Goal: Transaction & Acquisition: Purchase product/service

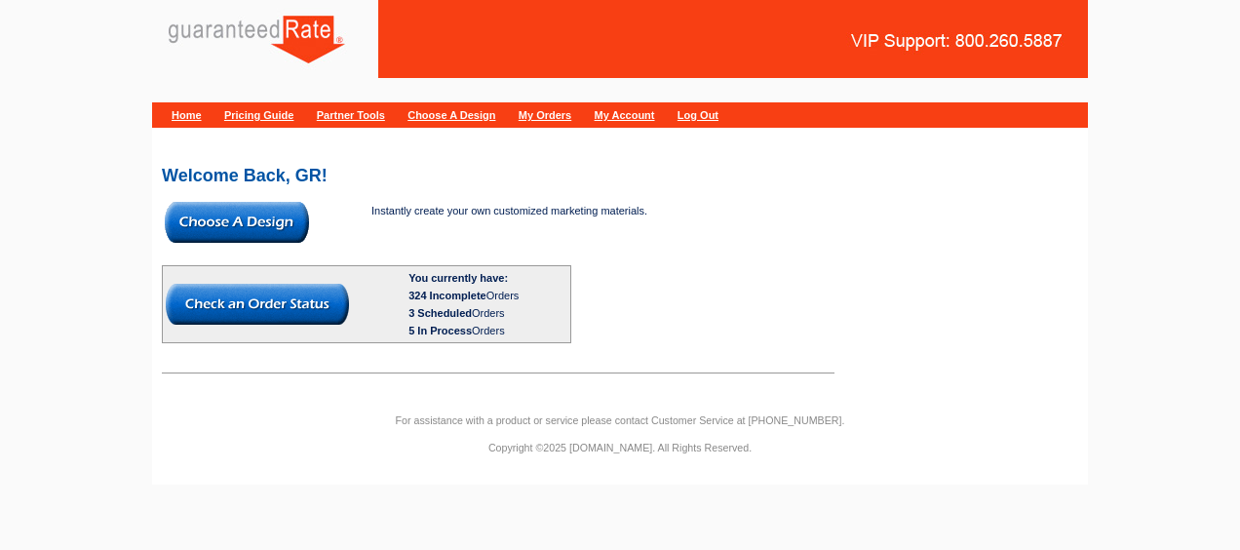
click at [262, 216] on img at bounding box center [237, 222] width 144 height 41
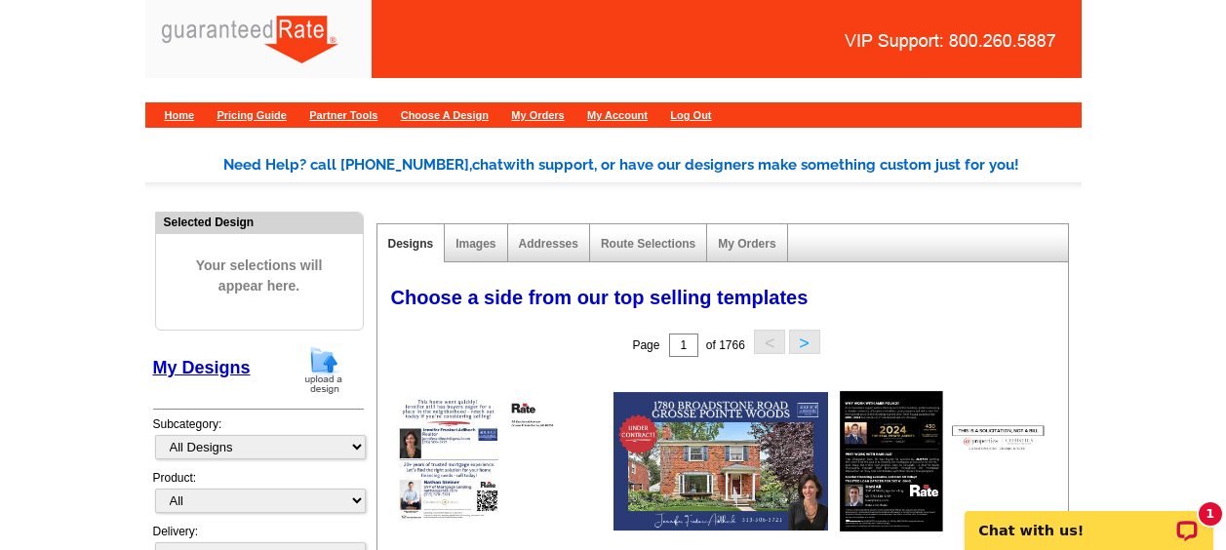
click at [331, 356] on img at bounding box center [323, 370] width 51 height 50
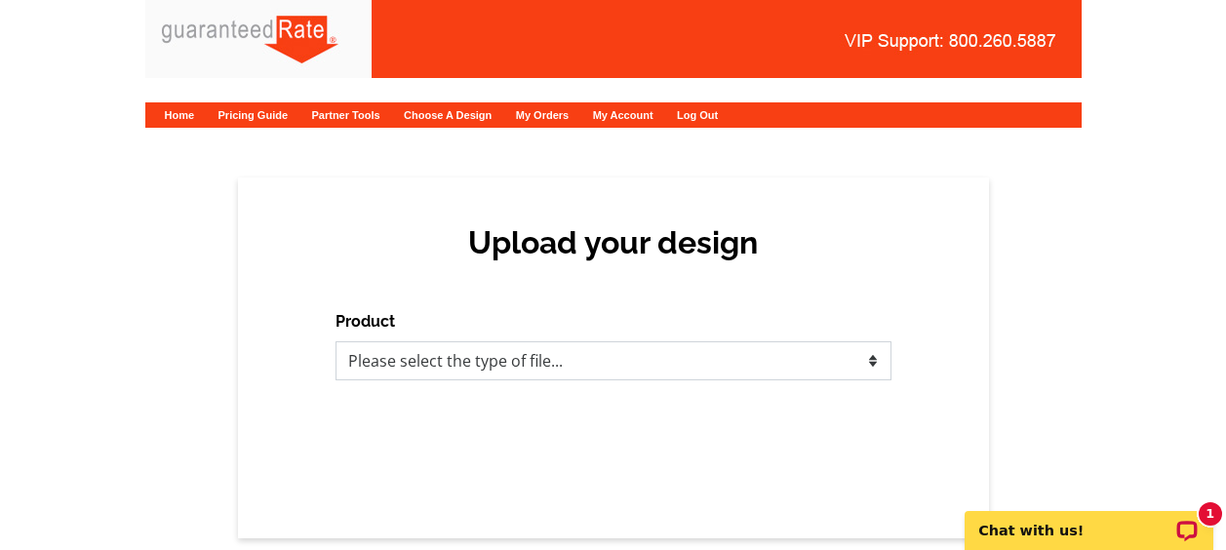
click at [428, 350] on select "Please select the type of file... Postcards Calendars Business Cards Letters an…" at bounding box center [613, 360] width 556 height 39
select select "1"
click at [335, 341] on select "Please select the type of file... Postcards Calendars Business Cards Letters an…" at bounding box center [613, 360] width 556 height 39
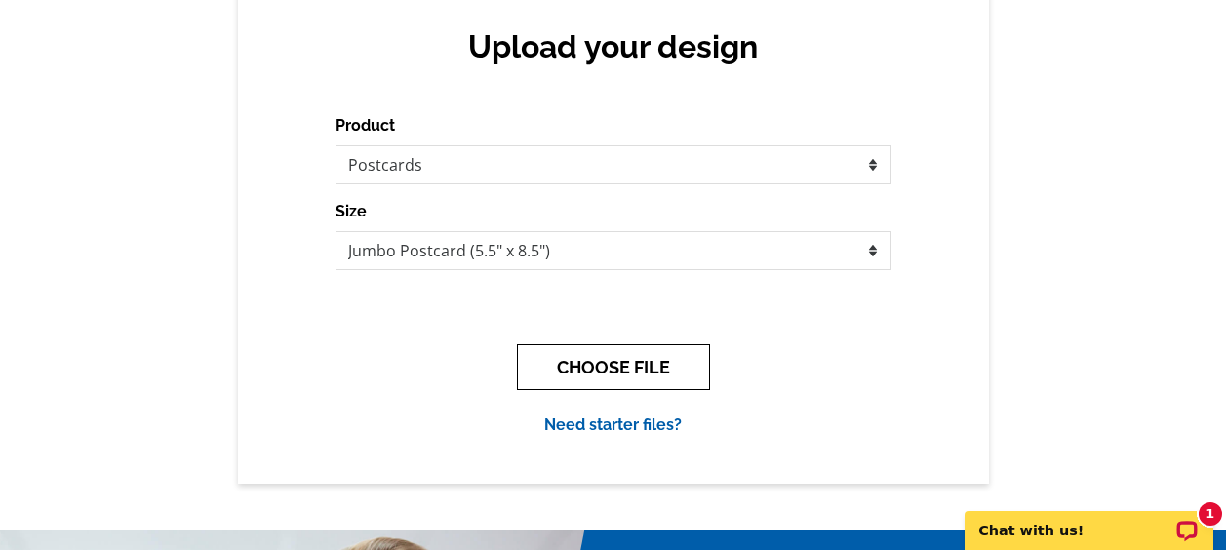
click at [564, 368] on button "CHOOSE FILE" at bounding box center [613, 367] width 193 height 46
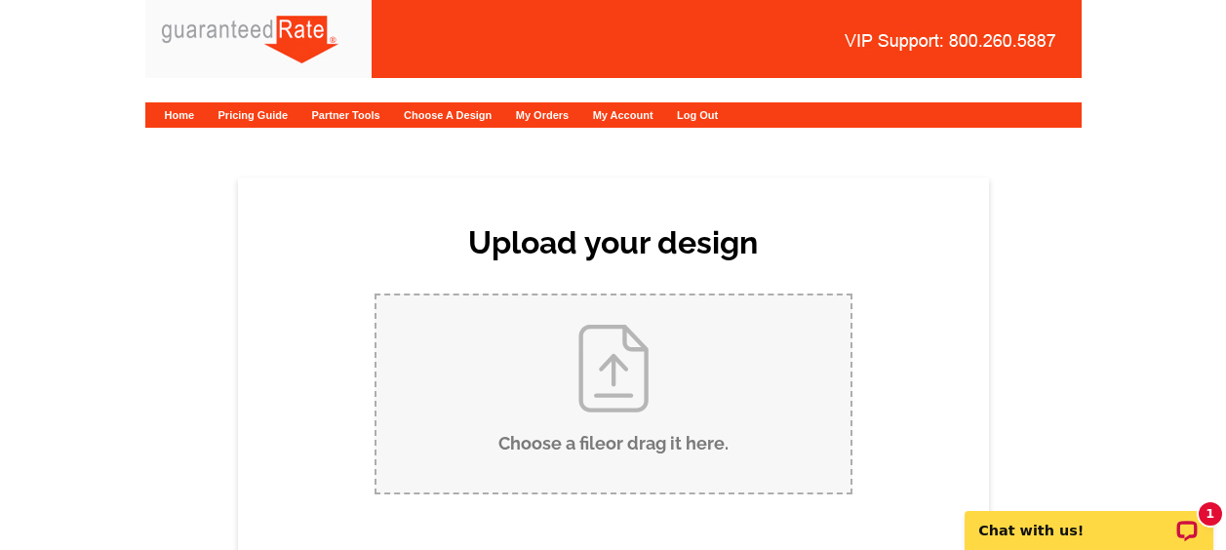
click at [622, 398] on input "Choose a file or drag it here ." at bounding box center [613, 393] width 474 height 197
type input "C:\fakepath\Bob Haft - Customer.pdf"
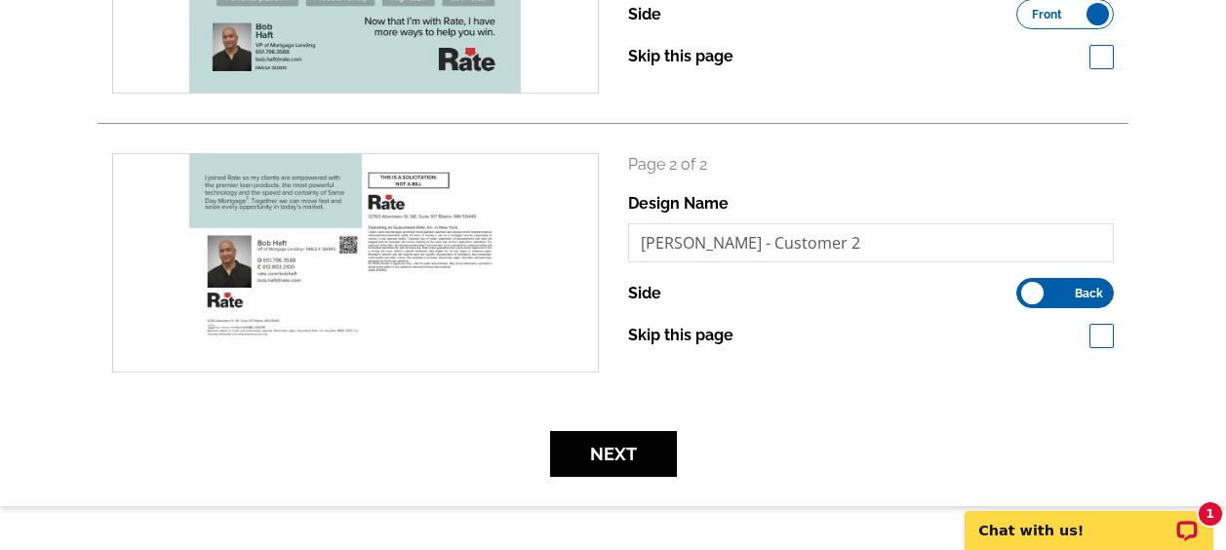
scroll to position [448, 0]
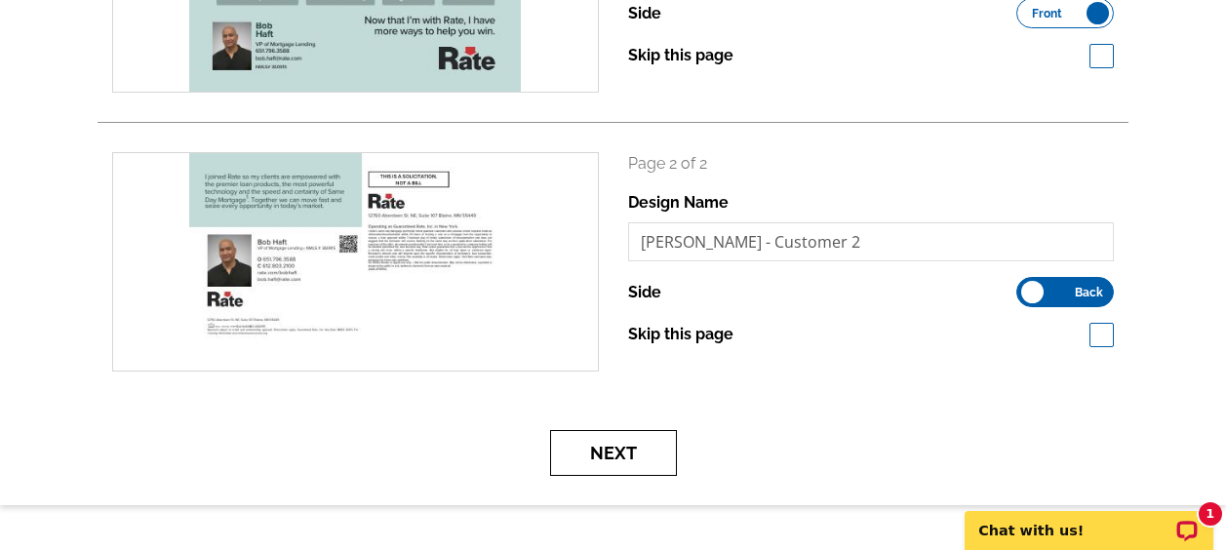
click at [618, 441] on button "Next" at bounding box center [613, 453] width 127 height 46
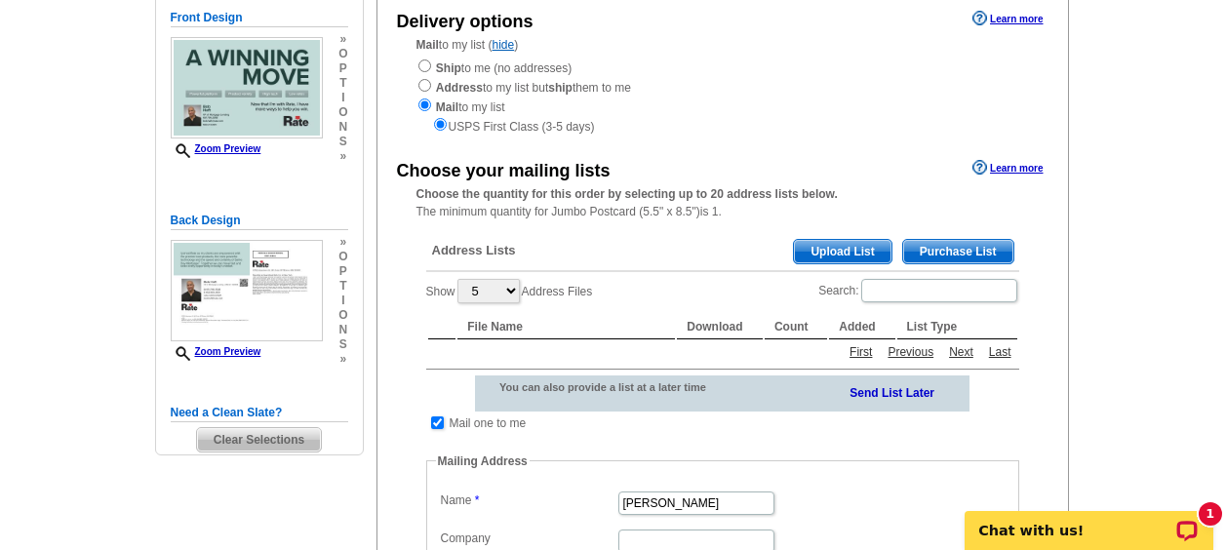
scroll to position [217, 0]
click at [435, 420] on input "checkbox" at bounding box center [437, 421] width 13 height 13
checkbox input "false"
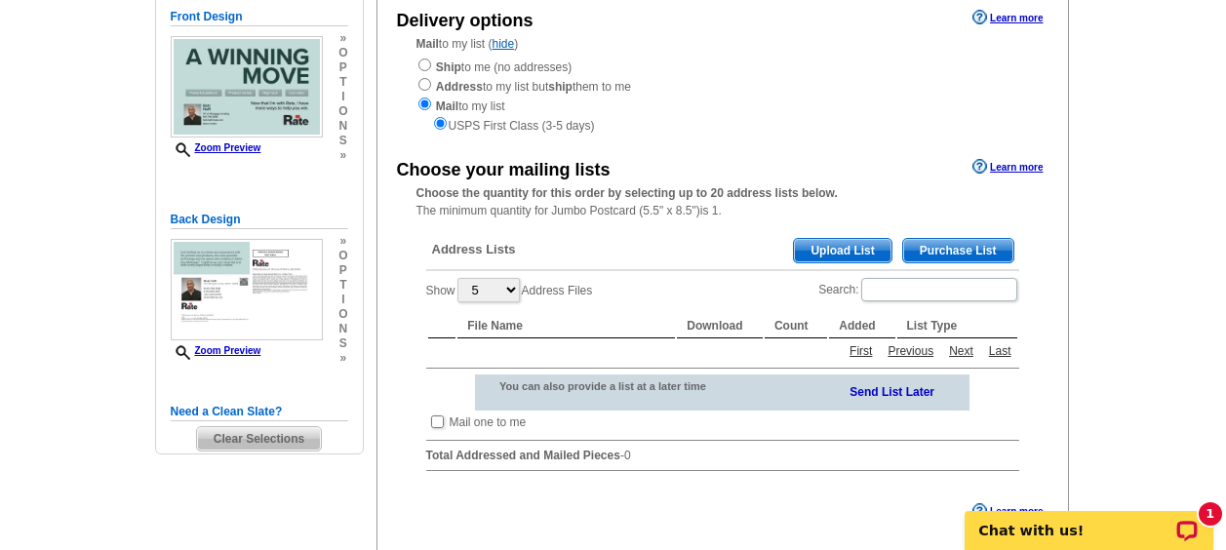
click at [847, 239] on span "Upload List" at bounding box center [842, 250] width 97 height 23
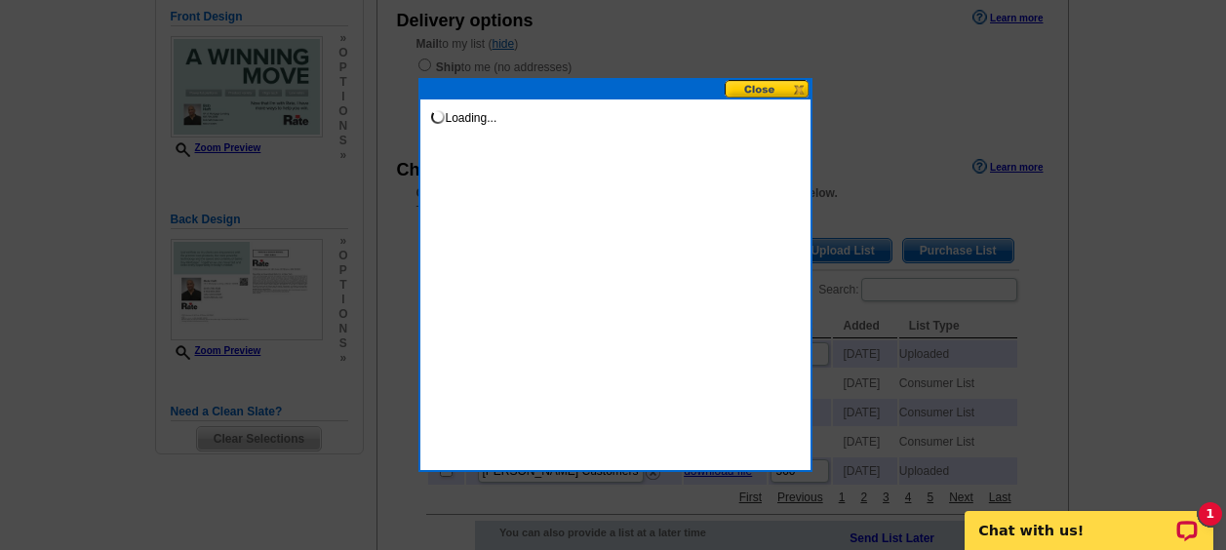
click at [768, 87] on button at bounding box center [767, 89] width 86 height 19
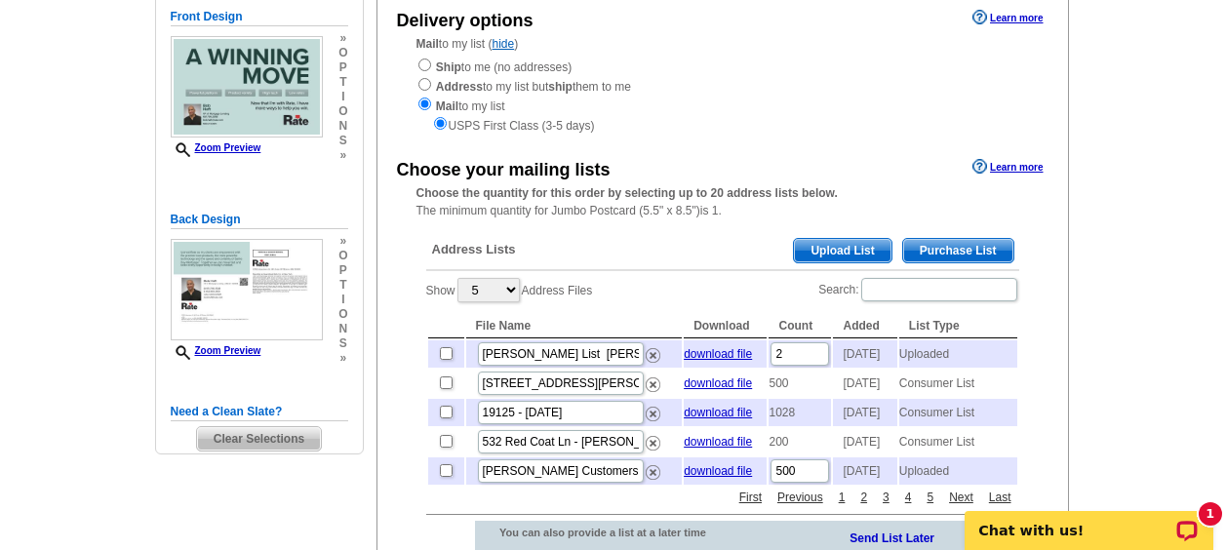
click at [861, 253] on span "Upload List" at bounding box center [842, 250] width 97 height 23
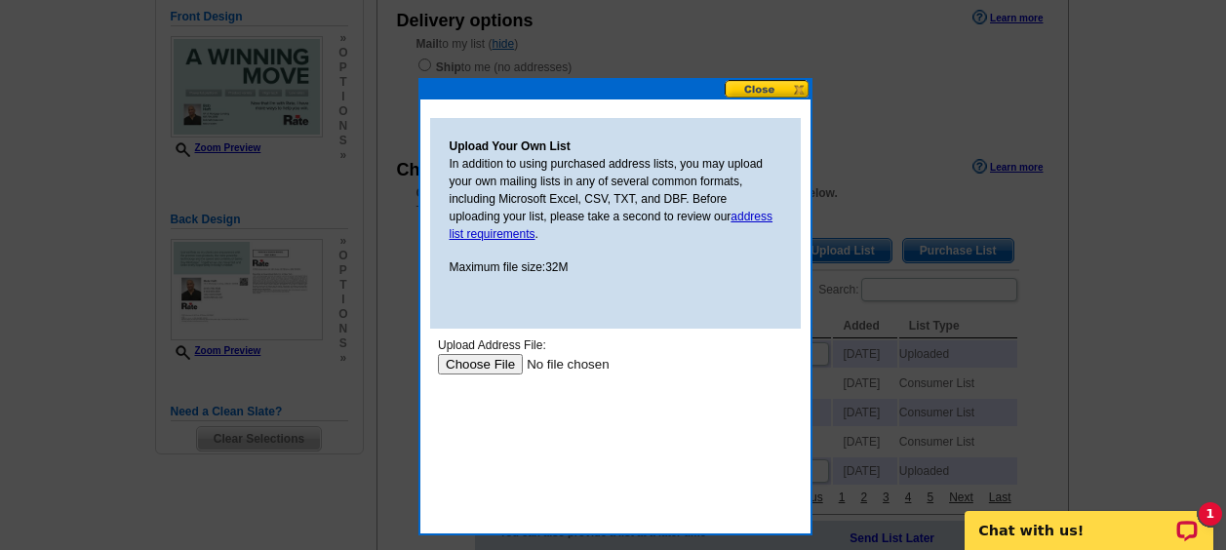
scroll to position [0, 0]
click at [504, 360] on input "file" at bounding box center [560, 364] width 247 height 20
type input "C:\fakepath\BobHaft.csv"
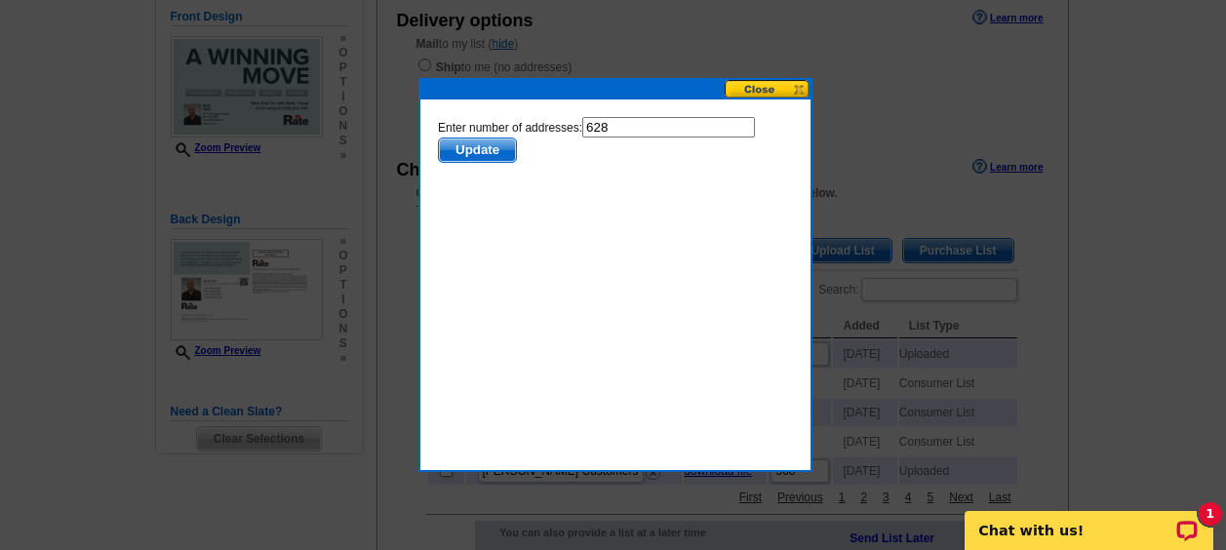
click at [617, 125] on input "628" at bounding box center [667, 127] width 173 height 20
type input "627"
click at [491, 148] on span "Update" at bounding box center [476, 149] width 77 height 23
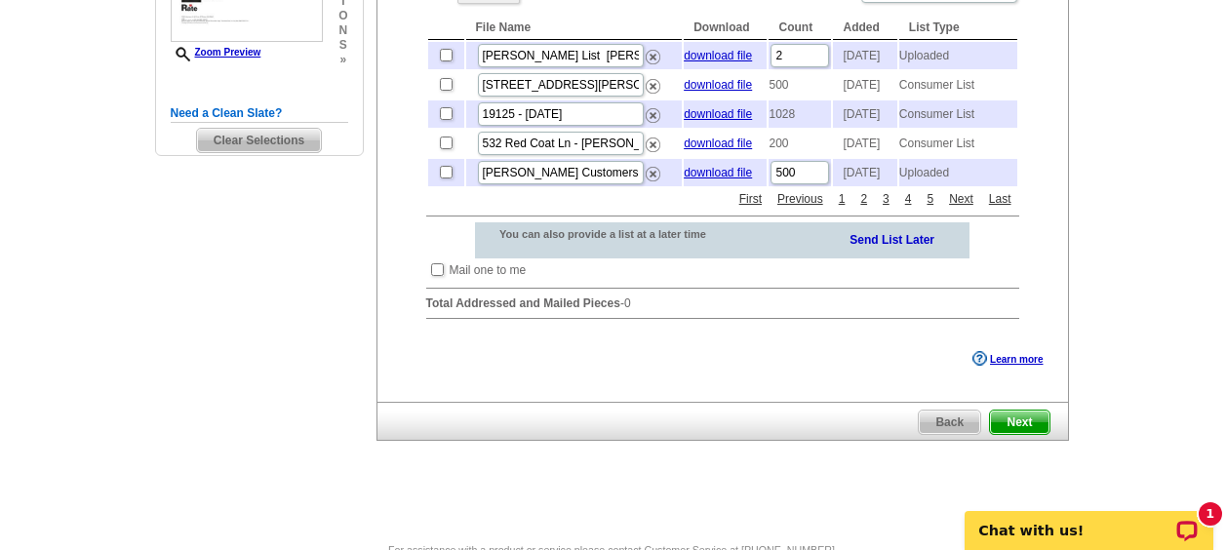
scroll to position [523, 0]
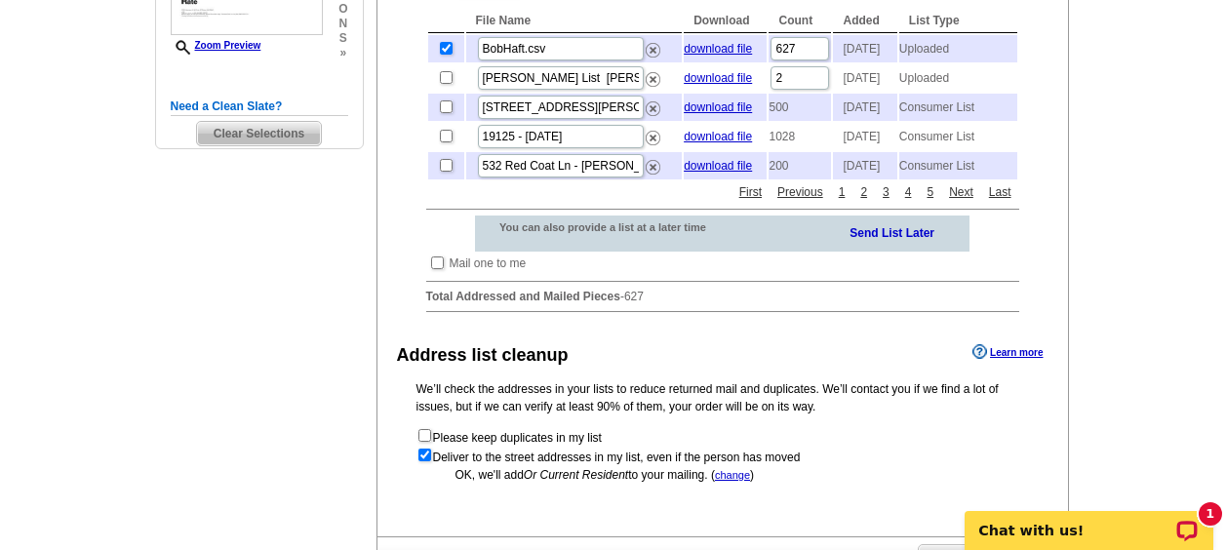
scroll to position [765, 0]
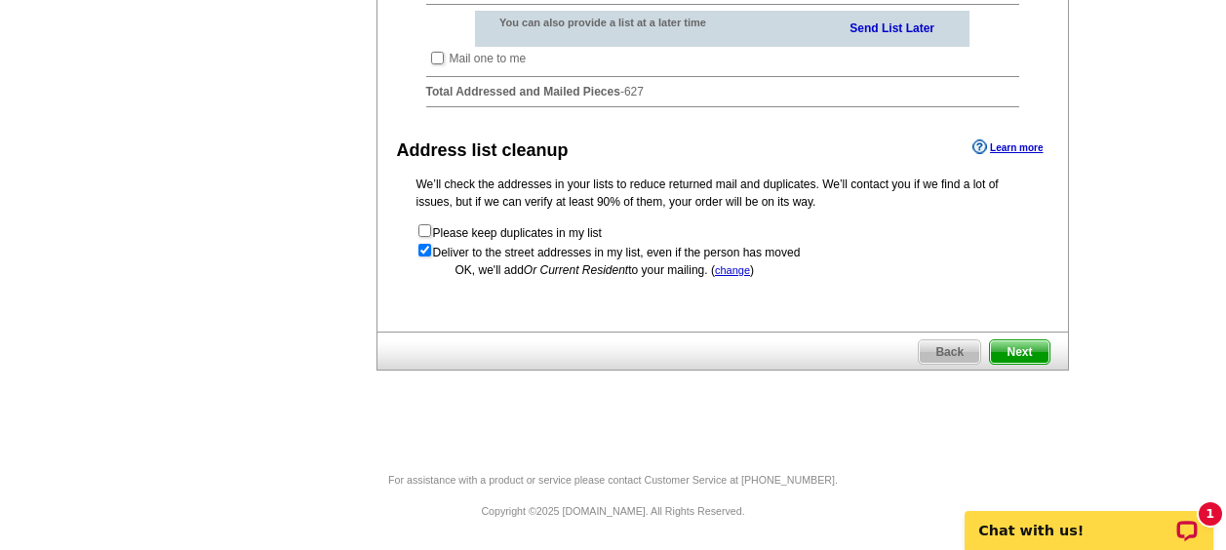
click at [1021, 349] on span "Next" at bounding box center [1019, 351] width 58 height 23
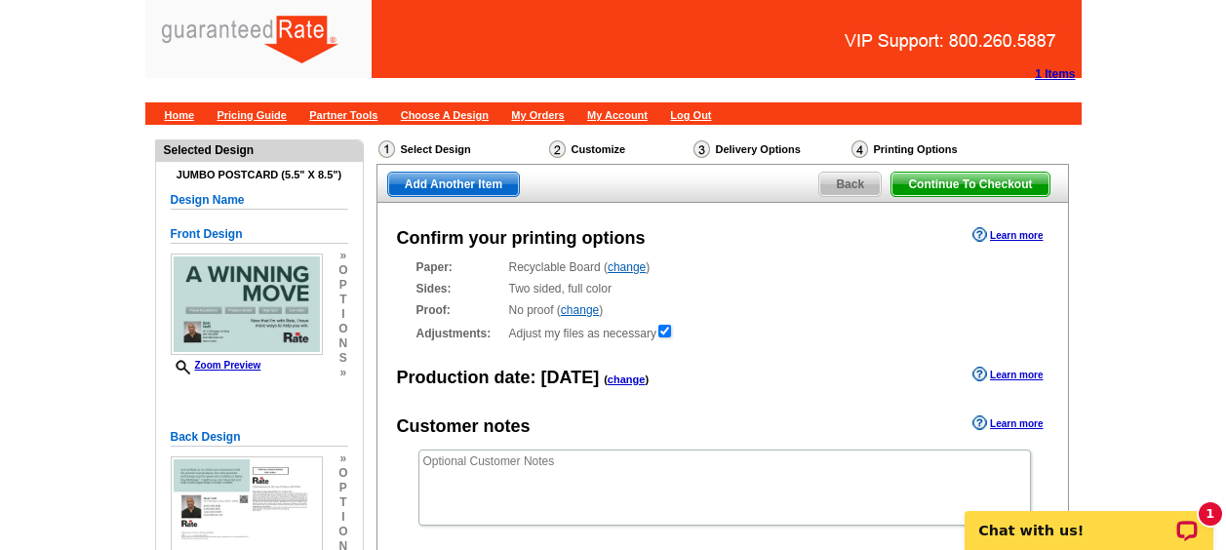
scroll to position [323, 0]
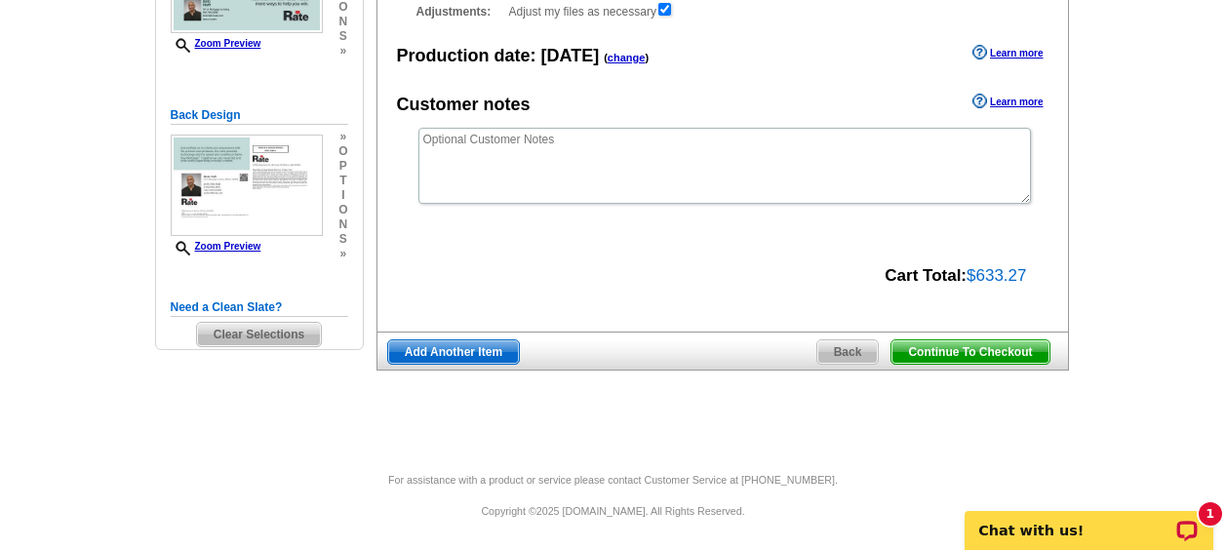
click at [942, 354] on span "Continue To Checkout" at bounding box center [969, 351] width 157 height 23
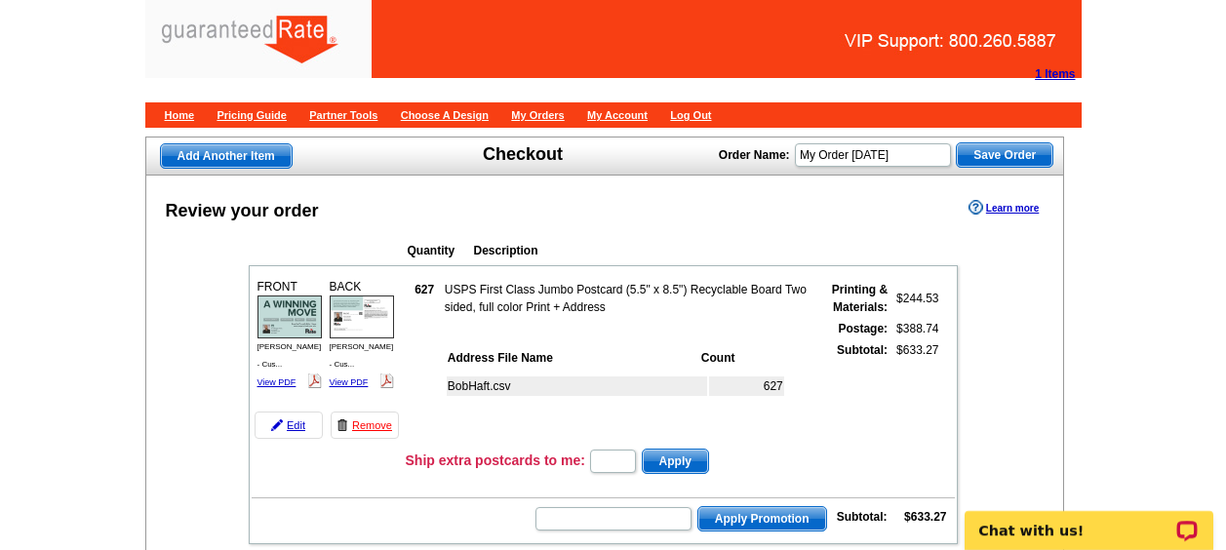
scroll to position [259, 0]
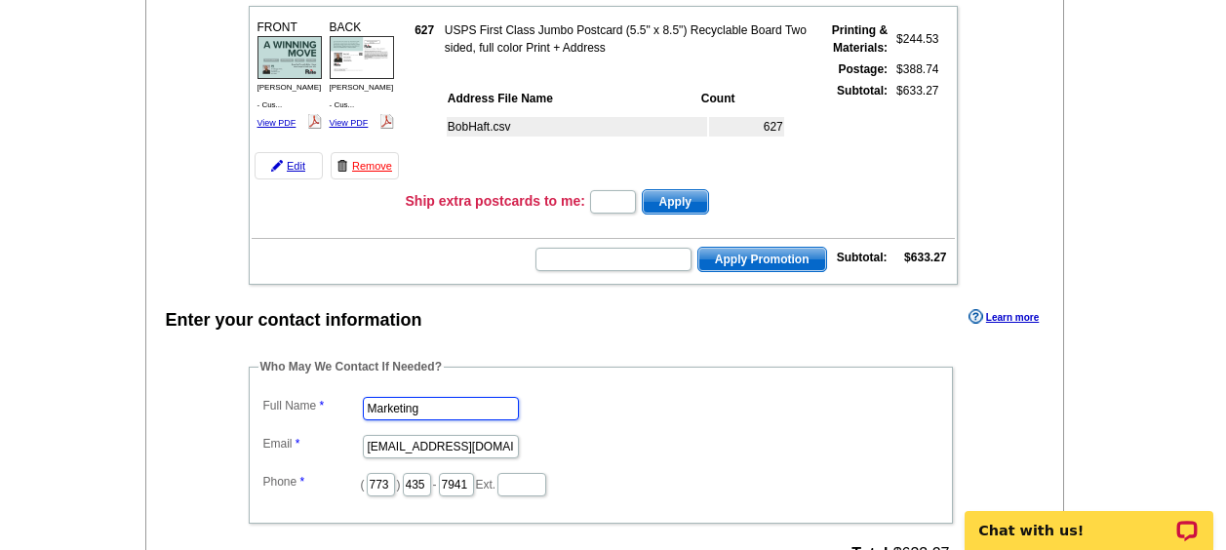
click at [438, 410] on input "Marketing" at bounding box center [441, 408] width 156 height 23
type input "[PERSON_NAME]"
type input "addie.hansen@rate.com"
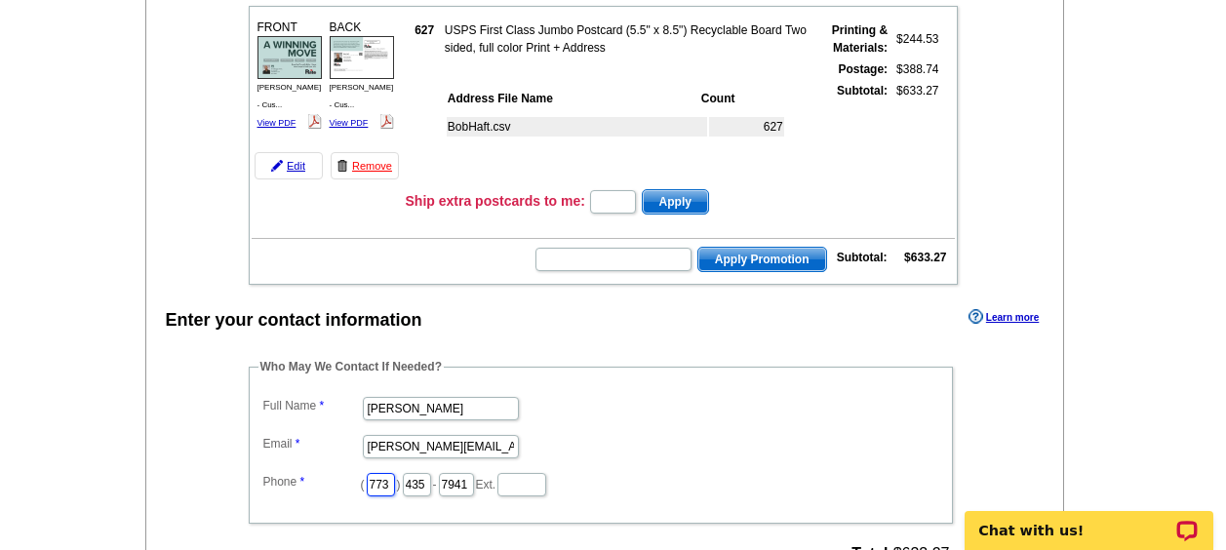
click at [391, 486] on input "773" at bounding box center [381, 484] width 28 height 23
type input "312"
type input "509"
type input "4259"
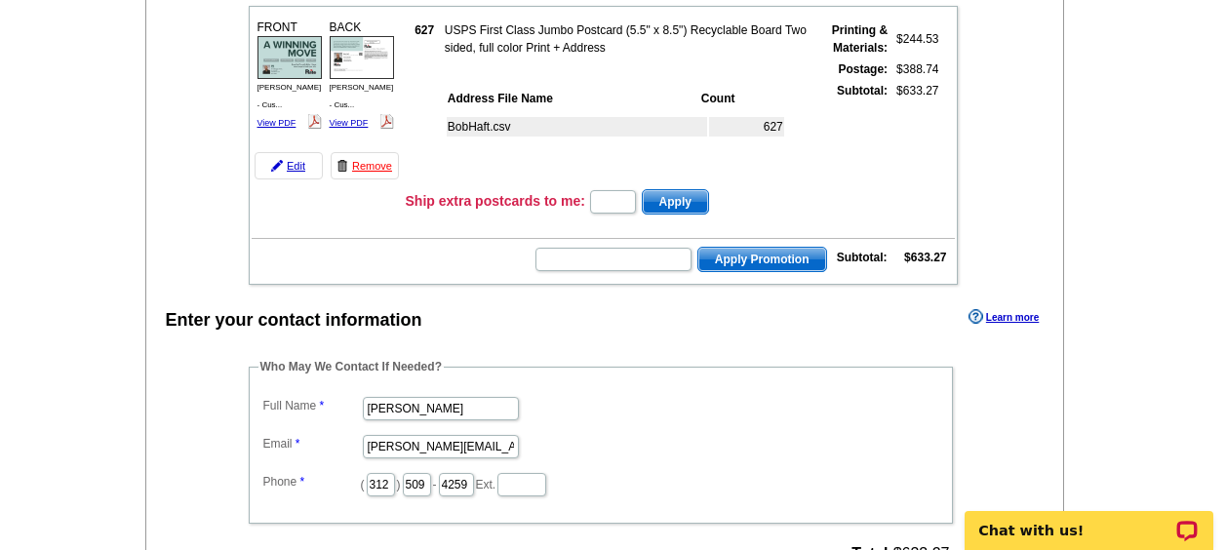
click at [219, 427] on div "Who May We Contact If Needed? Full Name Addie Hansen Email addie.hansen@rate.co…" at bounding box center [602, 463] width 785 height 211
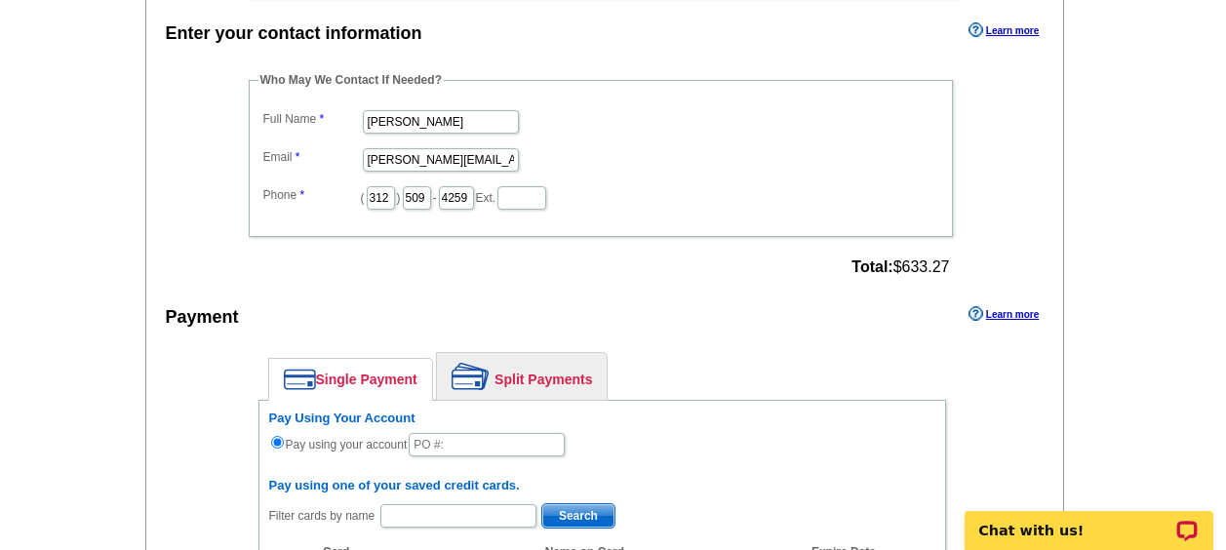
scroll to position [547, 0]
click at [439, 442] on input "text" at bounding box center [487, 443] width 156 height 23
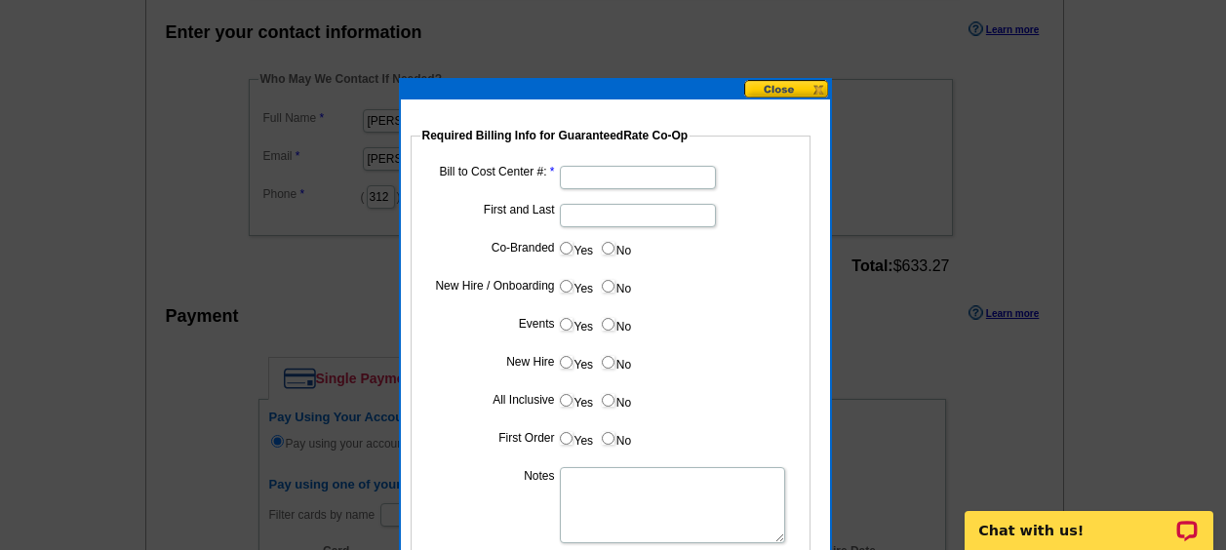
type input "09242025_1010_AH"
click at [582, 175] on input "Bill to Cost Center #:" at bounding box center [638, 177] width 156 height 23
paste input "1501"
type input "1501"
type input "Bob Haft"
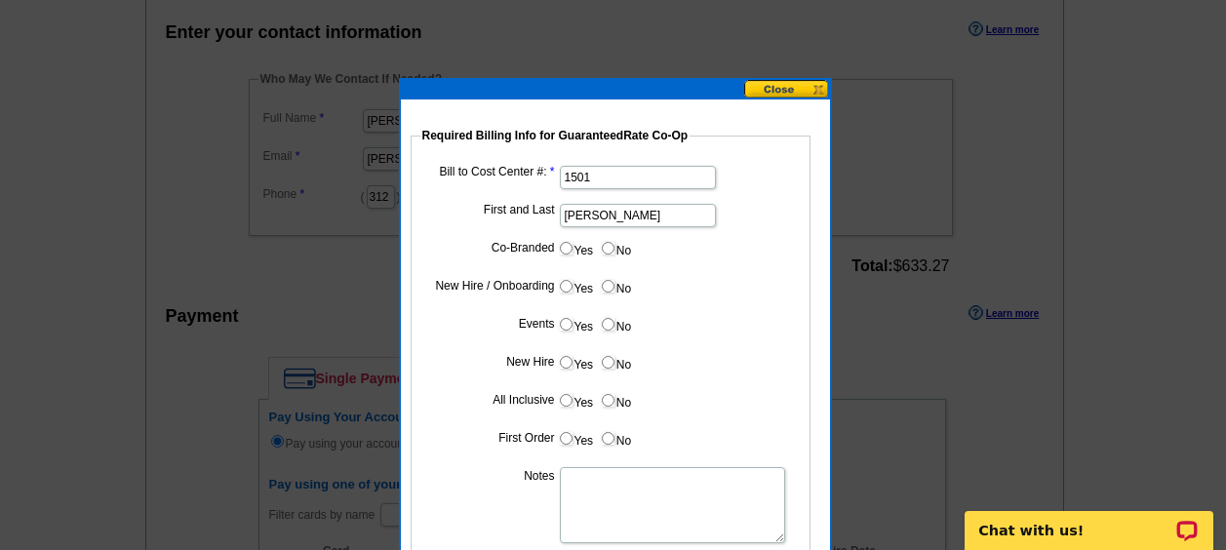
click at [605, 248] on input "No" at bounding box center [608, 248] width 13 height 13
radio input "true"
click at [572, 283] on label "Yes" at bounding box center [576, 286] width 36 height 22
click at [572, 283] on input "Yes" at bounding box center [566, 286] width 13 height 13
radio input "true"
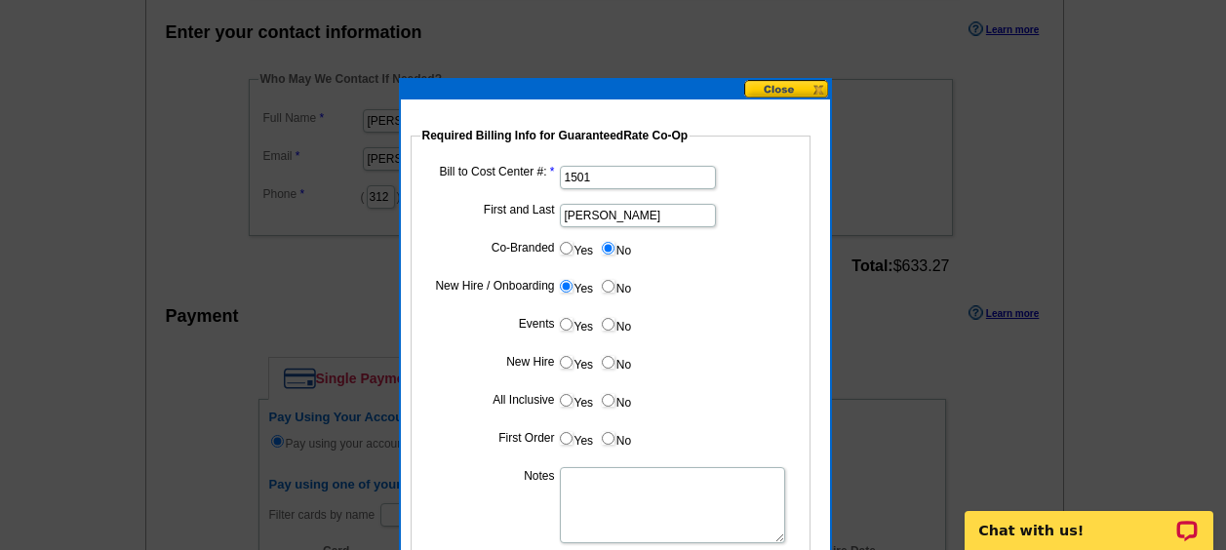
click at [613, 336] on dd "Yes No" at bounding box center [610, 328] width 380 height 30
click at [603, 325] on input "No" at bounding box center [608, 324] width 13 height 13
radio input "true"
click at [564, 357] on input "Yes" at bounding box center [566, 362] width 13 height 13
radio input "true"
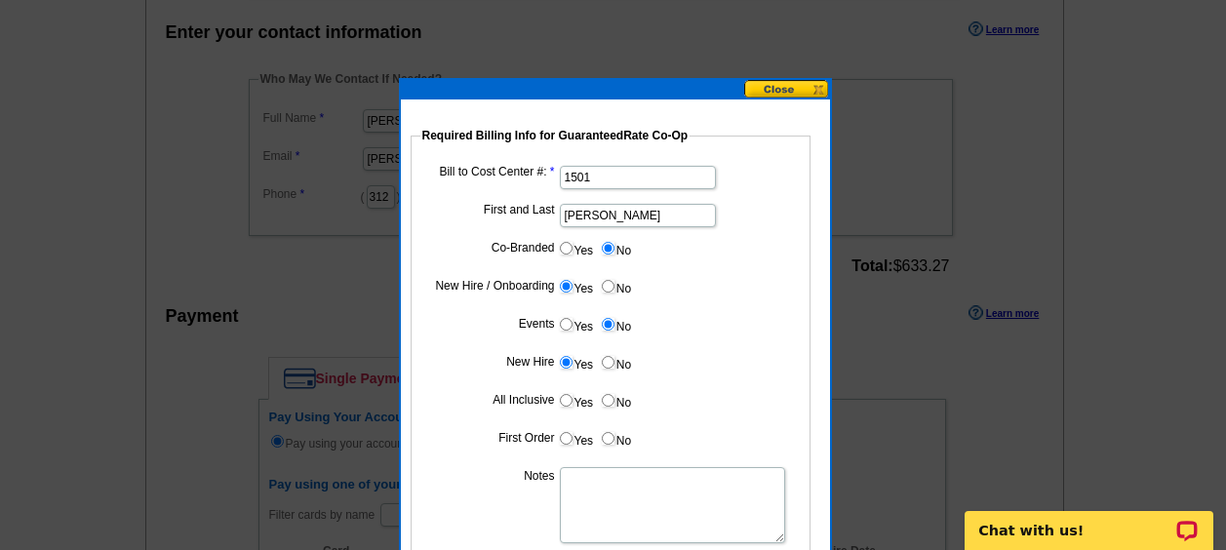
click at [608, 396] on input "No" at bounding box center [608, 400] width 13 height 13
radio input "true"
click at [609, 438] on input "No" at bounding box center [608, 438] width 13 height 13
radio input "true"
click at [602, 485] on textarea "Notes" at bounding box center [672, 505] width 225 height 76
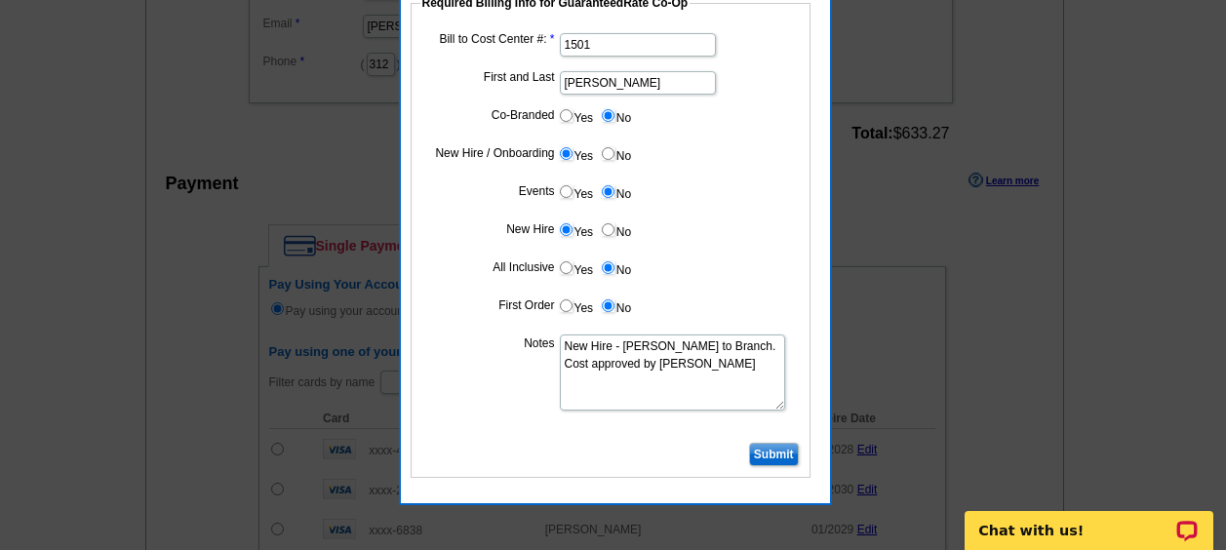
scroll to position [681, 0]
type textarea "New Hire - Bill to Branch. Cost approved by Doug Winter"
click at [772, 448] on input "Submit" at bounding box center [774, 453] width 50 height 23
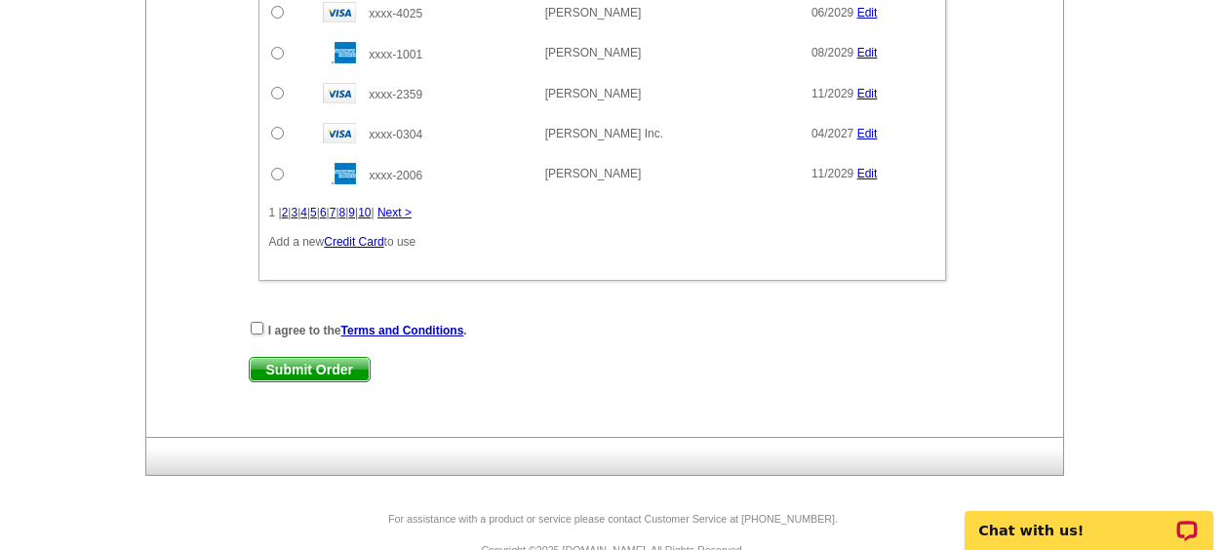
scroll to position [1355, 0]
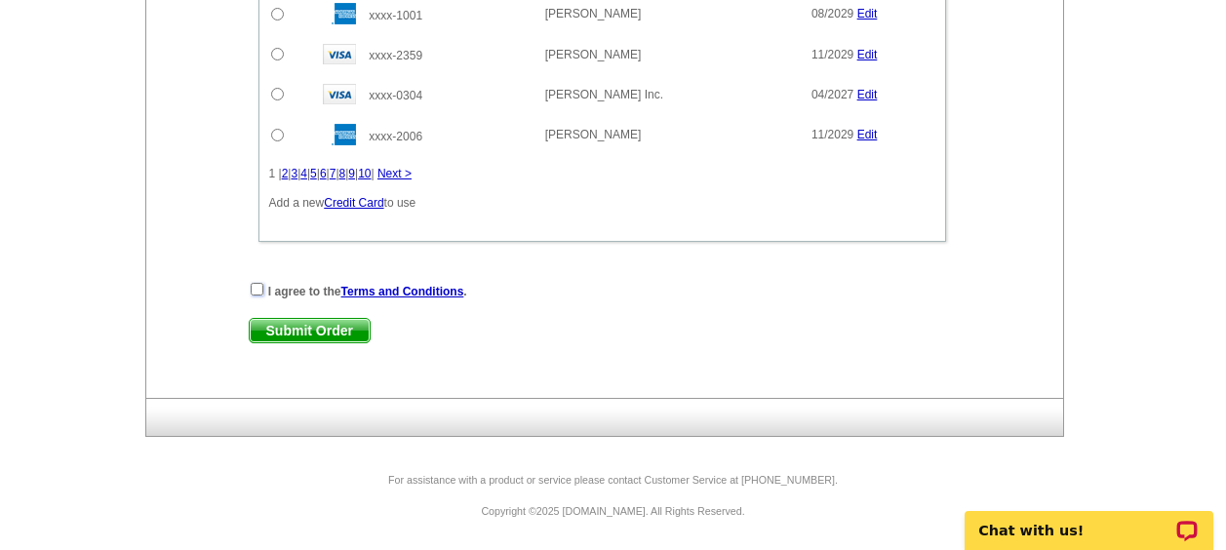
click at [257, 286] on input "checkbox" at bounding box center [257, 289] width 13 height 13
checkbox input "true"
click at [313, 329] on span "Submit Order" at bounding box center [310, 330] width 120 height 23
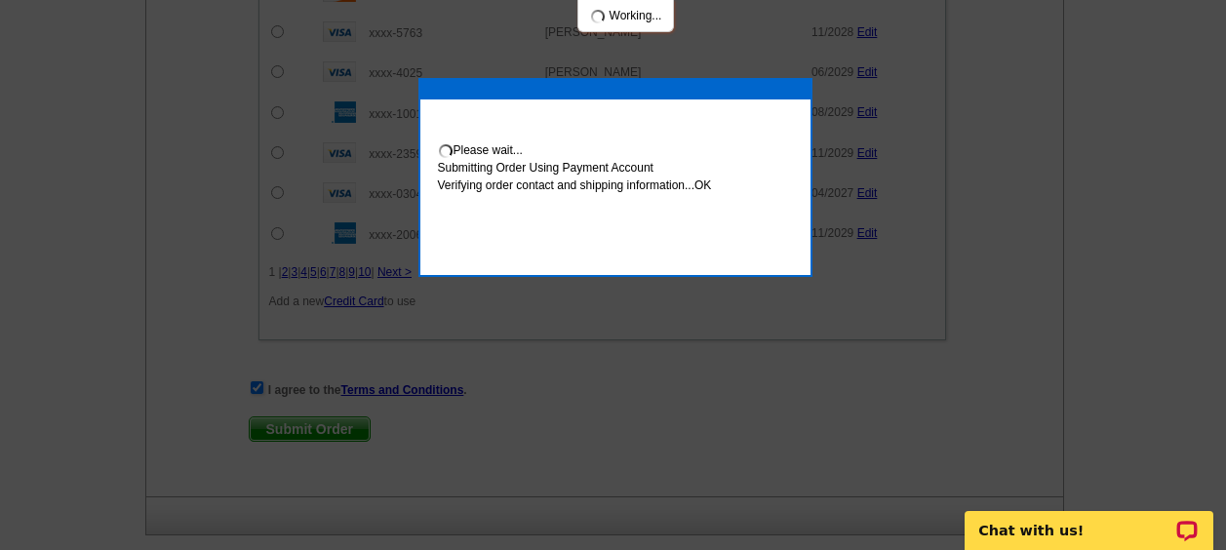
scroll to position [1454, 0]
